Goal: Task Accomplishment & Management: Manage account settings

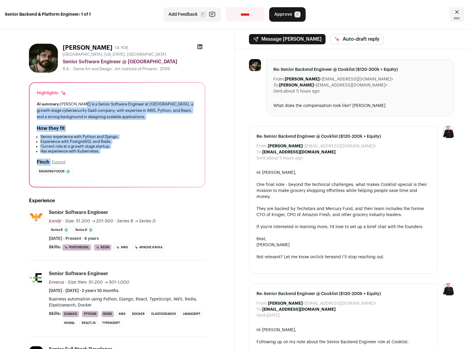
drag, startPoint x: 82, startPoint y: 103, endPoint x: 155, endPoint y: 156, distance: 90.5
click at [155, 156] on div "Highlights AI summary: Albert Monarrez is a Senior Software Engineer at Kandji,…" at bounding box center [117, 135] width 175 height 104
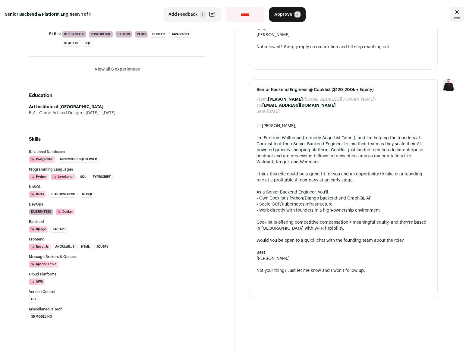
scroll to position [261, 0]
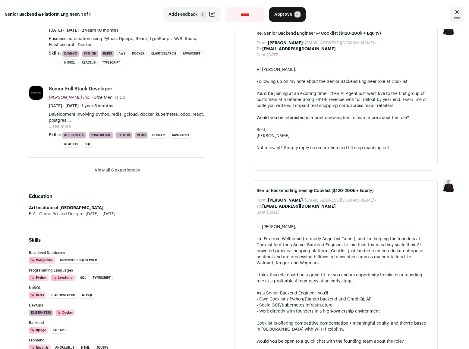
click at [117, 172] on button "View all 6 experiences" at bounding box center [117, 170] width 45 height 6
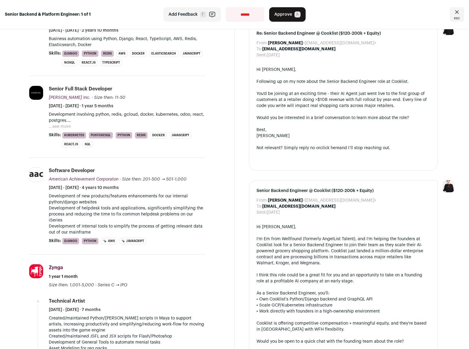
scroll to position [0, 0]
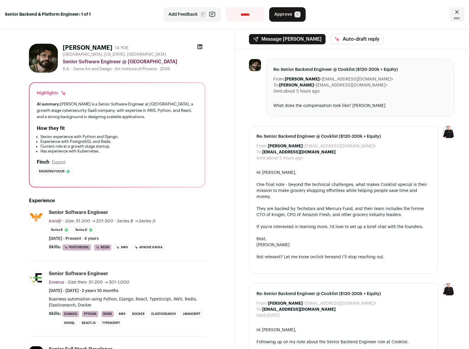
click at [199, 46] on icon at bounding box center [200, 47] width 6 height 6
click at [295, 14] on span "A" at bounding box center [298, 14] width 6 height 6
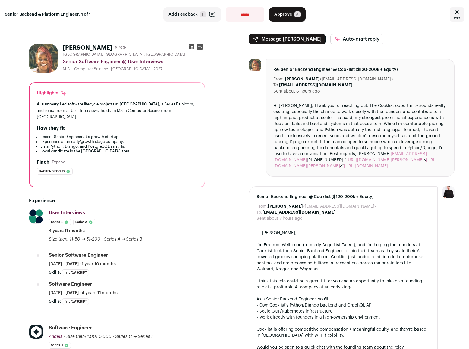
drag, startPoint x: 65, startPoint y: 103, endPoint x: 110, endPoint y: 116, distance: 46.9
click at [110, 116] on div "AI summary: Led software lifecycle projects at Andela, a Series E unicorn, and …" at bounding box center [117, 110] width 161 height 19
click at [184, 222] on div "User Interviews User Interviews userinterviews.com Add to company list Public /…" at bounding box center [127, 225] width 156 height 33
click at [189, 47] on icon at bounding box center [191, 46] width 5 height 5
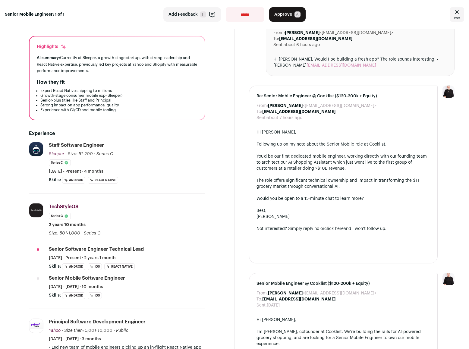
scroll to position [184, 0]
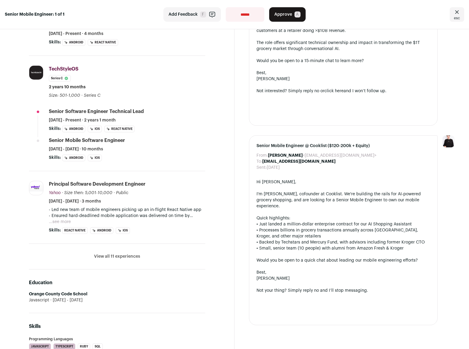
click at [126, 256] on button "View all 11 experiences" at bounding box center [117, 257] width 46 height 6
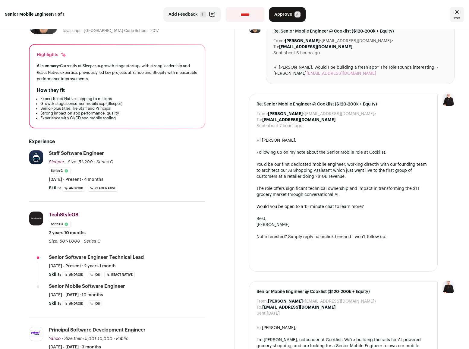
scroll to position [0, 0]
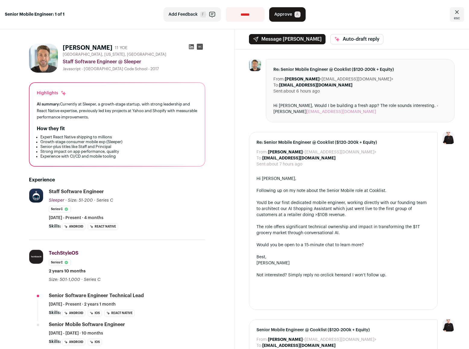
click at [245, 112] on div "From: [PERSON_NAME] <[EMAIL_ADDRESS][DOMAIN_NAME]> To: [PERSON_NAME] <[EMAIL_AD…" at bounding box center [352, 284] width 235 height 470
click at [189, 47] on icon at bounding box center [191, 46] width 5 height 5
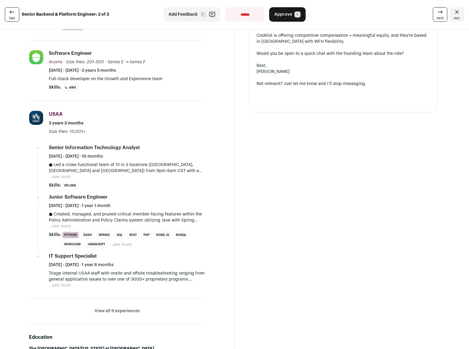
scroll to position [396, 0]
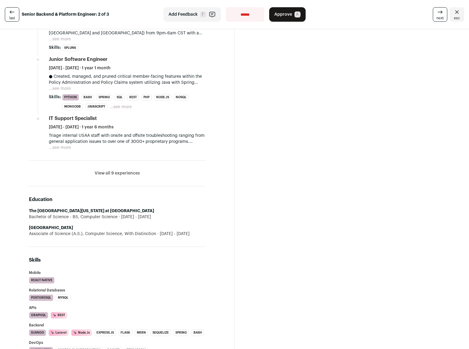
click at [122, 172] on li "View all 9 experiences View less" at bounding box center [117, 174] width 176 height 26
click at [121, 173] on button "View all 9 experiences" at bounding box center [117, 173] width 45 height 6
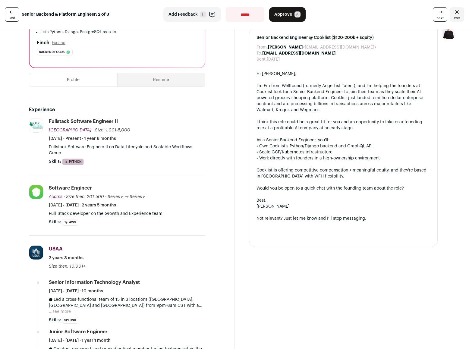
scroll to position [0, 0]
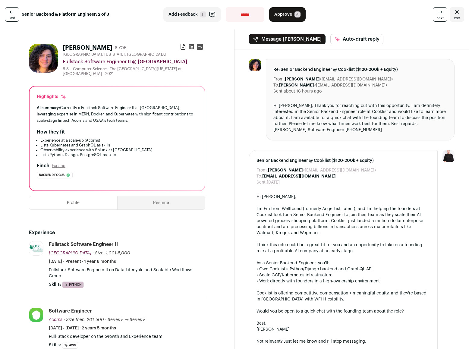
click at [189, 48] on icon at bounding box center [191, 47] width 6 height 6
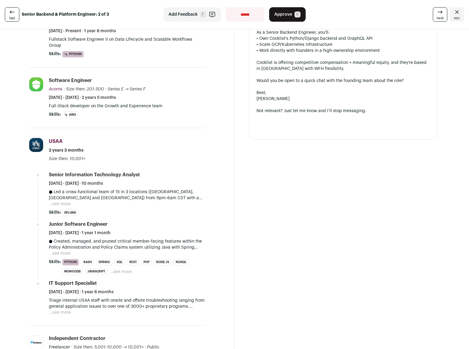
scroll to position [227, 0]
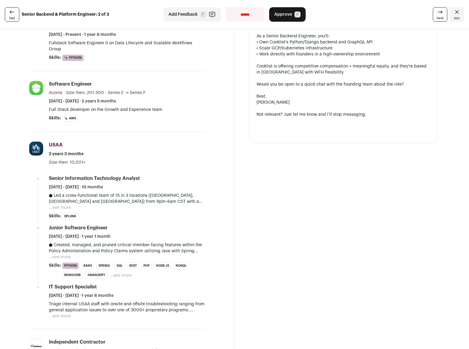
click at [245, 15] on select "**********" at bounding box center [245, 14] width 39 height 14
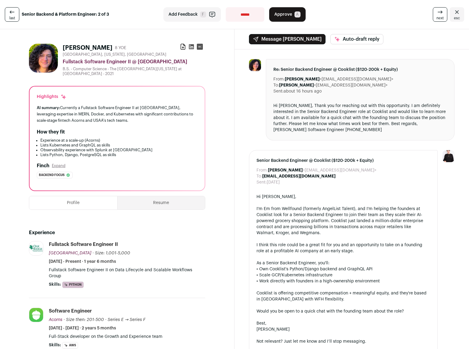
scroll to position [41, 0]
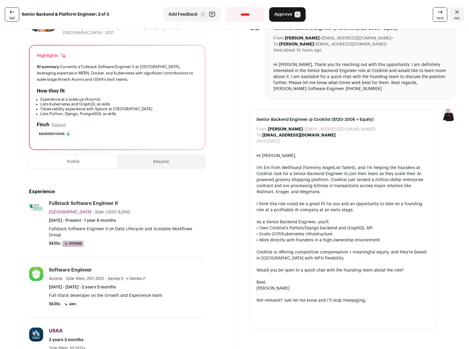
click at [240, 14] on select "**********" at bounding box center [245, 14] width 39 height 14
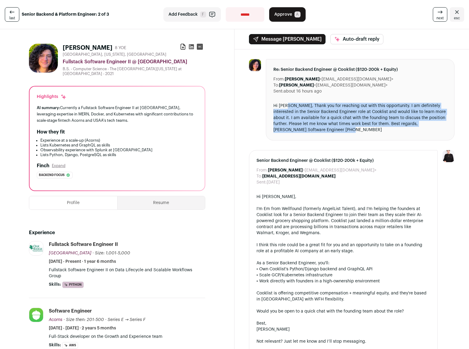
drag, startPoint x: 286, startPoint y: 106, endPoint x: 335, endPoint y: 130, distance: 54.1
click at [335, 130] on div "Hi Emily, Thank you for reaching out with this opportunity. I am definitely int…" at bounding box center [360, 118] width 174 height 30
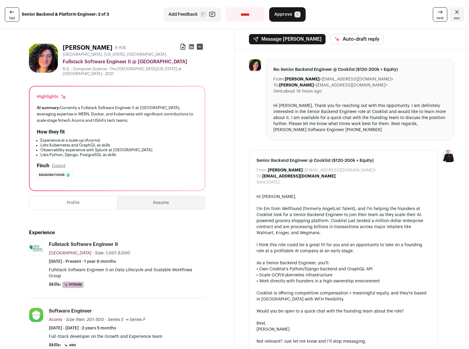
click at [237, 10] on select "**********" at bounding box center [245, 14] width 39 height 14
select select "**********"
click at [226, 7] on select "**********" at bounding box center [245, 14] width 39 height 14
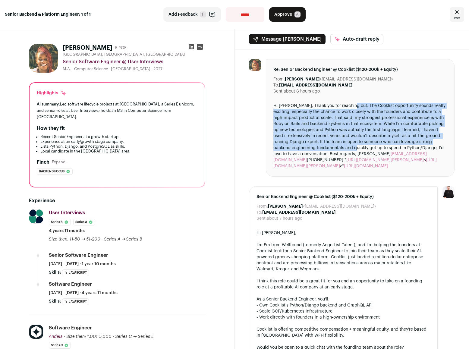
drag, startPoint x: 346, startPoint y: 106, endPoint x: 351, endPoint y: 146, distance: 40.0
click at [351, 146] on div "Hi Emily, Thank you for reaching out. The Cooklist opportunity sounds really ex…" at bounding box center [360, 136] width 174 height 66
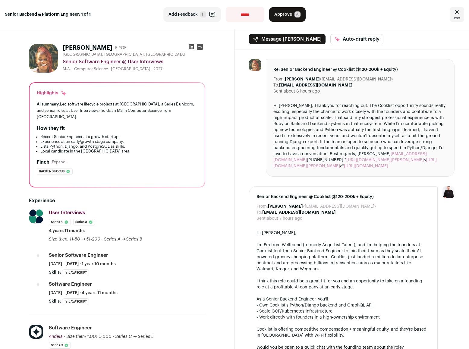
click at [239, 15] on select "**********" at bounding box center [245, 14] width 39 height 14
select select "**********"
click at [226, 7] on select "**********" at bounding box center [245, 14] width 39 height 14
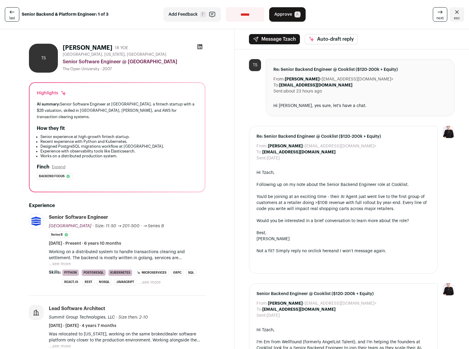
click at [65, 261] on button "...see more" at bounding box center [60, 264] width 22 height 6
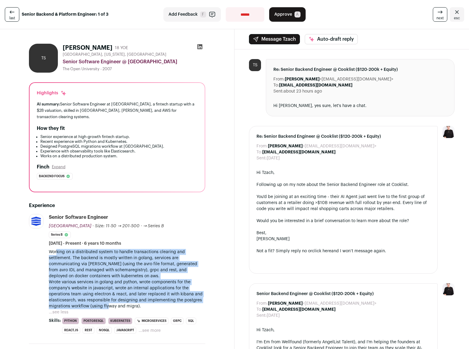
drag, startPoint x: 57, startPoint y: 248, endPoint x: 109, endPoint y: 303, distance: 75.5
click at [109, 303] on p "Working on a distributed system to handle transactions clearing and settlement.…" at bounding box center [127, 279] width 156 height 60
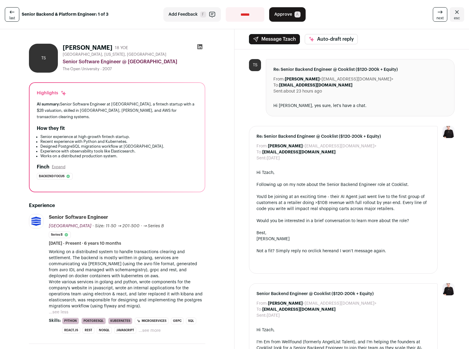
click at [197, 46] on icon at bounding box center [199, 46] width 5 height 5
drag, startPoint x: 136, startPoint y: 103, endPoint x: 166, endPoint y: 108, distance: 29.9
click at [166, 108] on div "AI summary: Senior Software Engineer at Clear Street, a fintech startup with a …" at bounding box center [117, 110] width 161 height 19
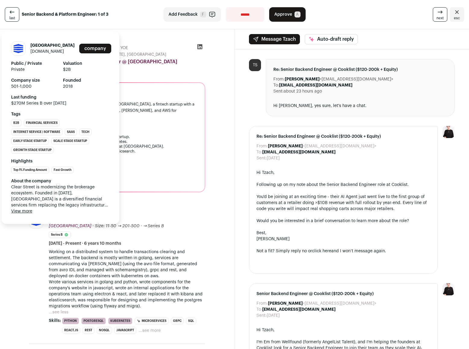
click at [47, 49] on link "clearstreet.io" at bounding box center [46, 51] width 33 height 4
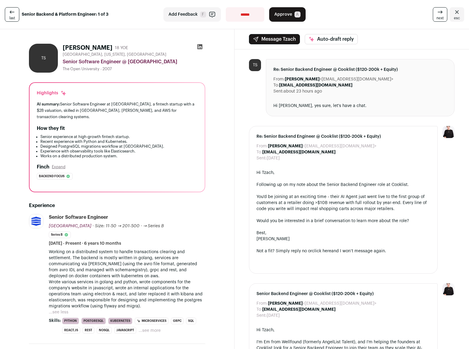
click at [290, 13] on button "Approve A" at bounding box center [287, 14] width 36 height 14
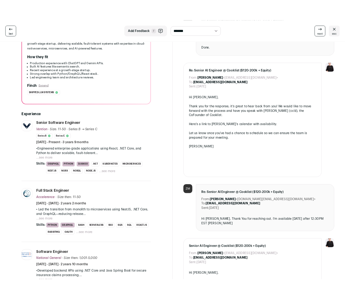
scroll to position [16, 0]
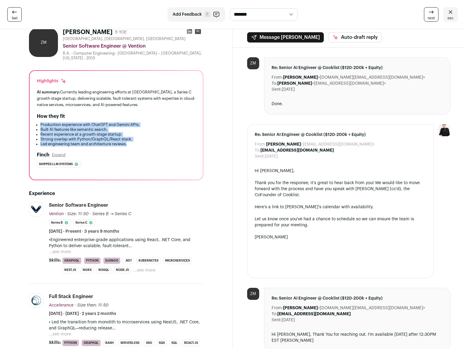
drag, startPoint x: 41, startPoint y: 124, endPoint x: 159, endPoint y: 146, distance: 120.3
click at [159, 146] on ul "Production experience with ChatGPT and Gemini APIs. Built AI features like sema…" at bounding box center [116, 134] width 159 height 24
click at [159, 146] on li "Led engineering team and architecture reviews." at bounding box center [117, 144] width 155 height 5
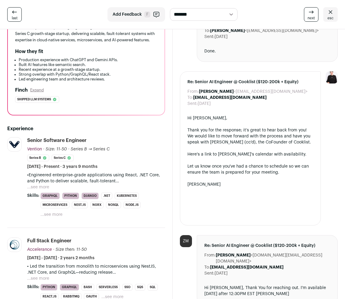
scroll to position [108, 0]
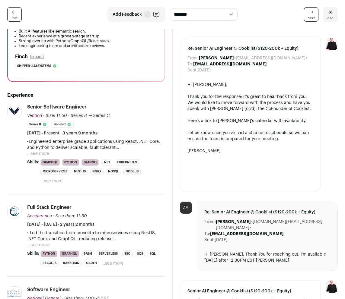
click at [43, 153] on button "...see more" at bounding box center [38, 154] width 22 height 6
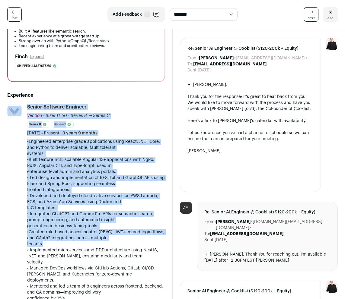
drag, startPoint x: 21, startPoint y: 140, endPoint x: 143, endPoint y: 244, distance: 160.8
click at [143, 244] on li "Vention [DOMAIN_NAME] Add to company list Public / Private Private Valuation $1…" at bounding box center [86, 276] width 158 height 344
click at [144, 244] on p "•Created role-based access control (RBAC), JWT-secured login flows, and OAuth2 …" at bounding box center [96, 238] width 138 height 18
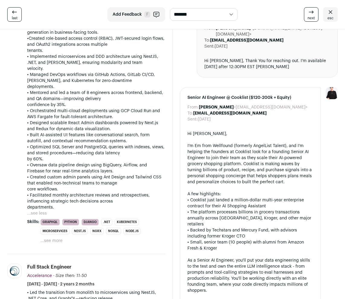
scroll to position [414, 0]
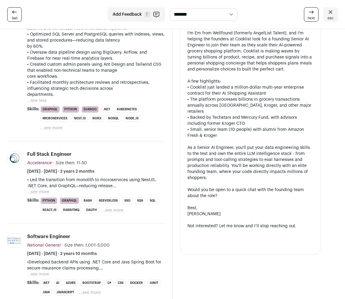
click at [40, 189] on button "...see more" at bounding box center [38, 192] width 22 height 6
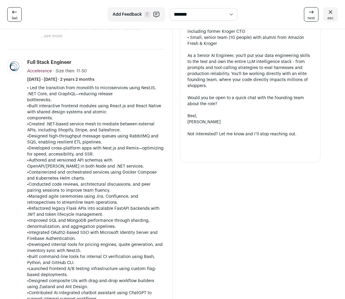
scroll to position [393, 0]
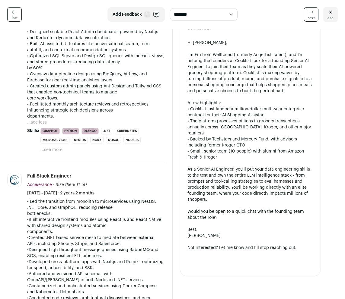
click at [147, 68] on p "• Optimized SQL Server and PostgreSQL queries with indexes, views, and stored p…" at bounding box center [96, 62] width 138 height 18
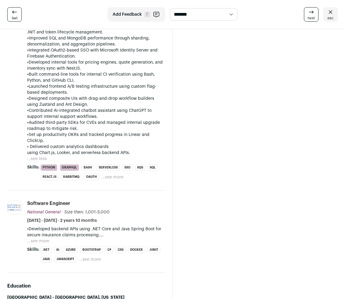
scroll to position [694, 0]
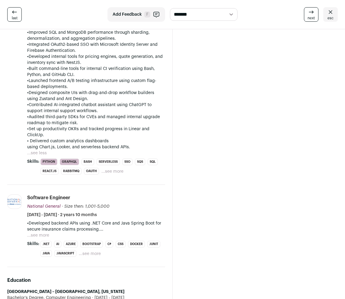
click at [43, 232] on button "...see more" at bounding box center [38, 235] width 22 height 6
